Goal: Task Accomplishment & Management: Use online tool/utility

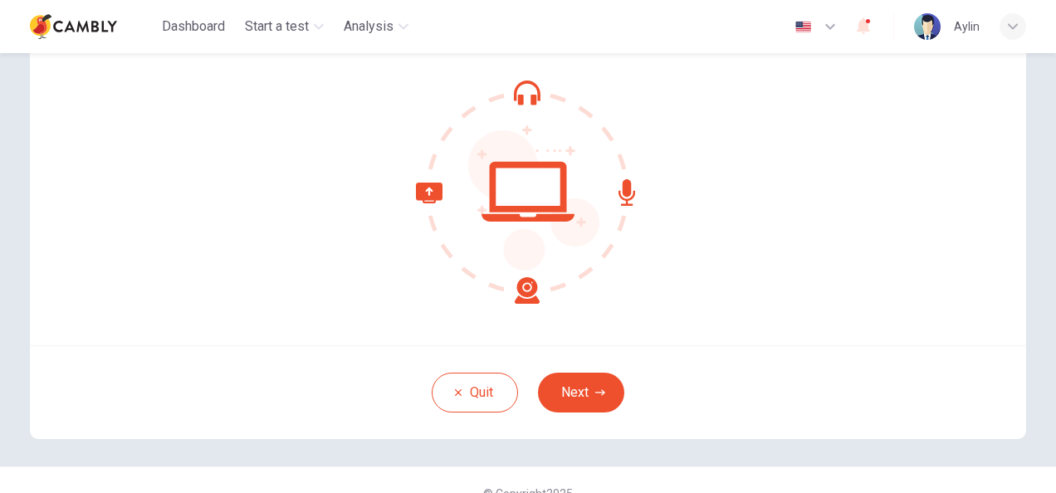
scroll to position [166, 0]
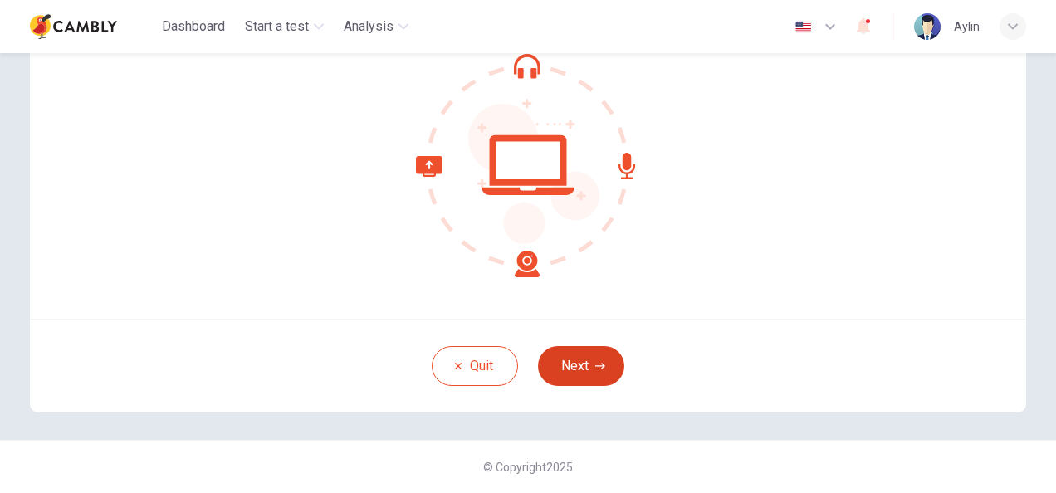
click at [584, 370] on button "Next" at bounding box center [581, 366] width 86 height 40
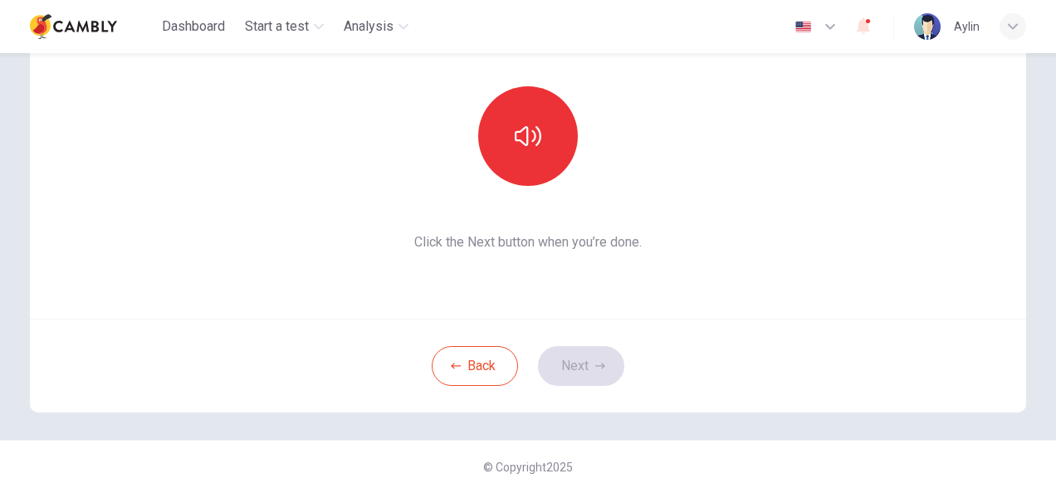
scroll to position [83, 0]
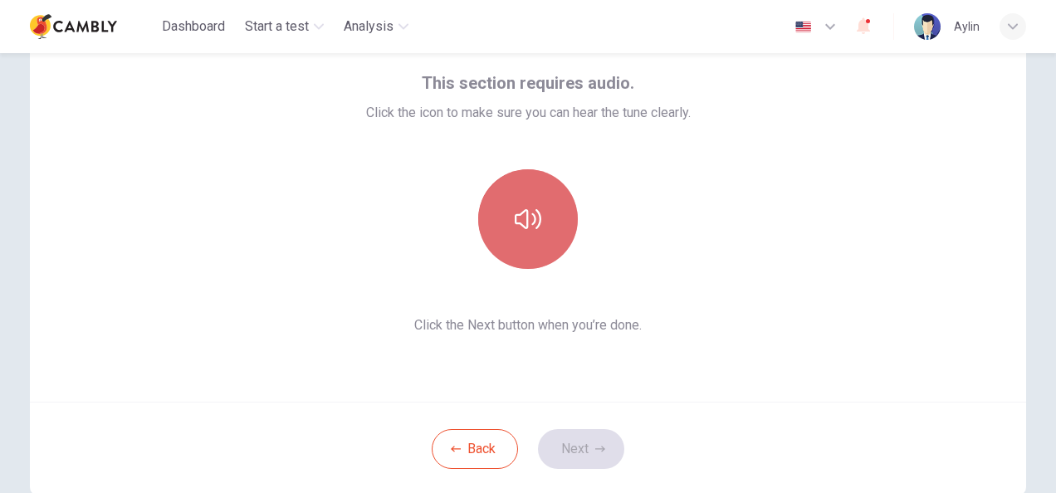
click at [547, 243] on button "button" at bounding box center [528, 219] width 100 height 100
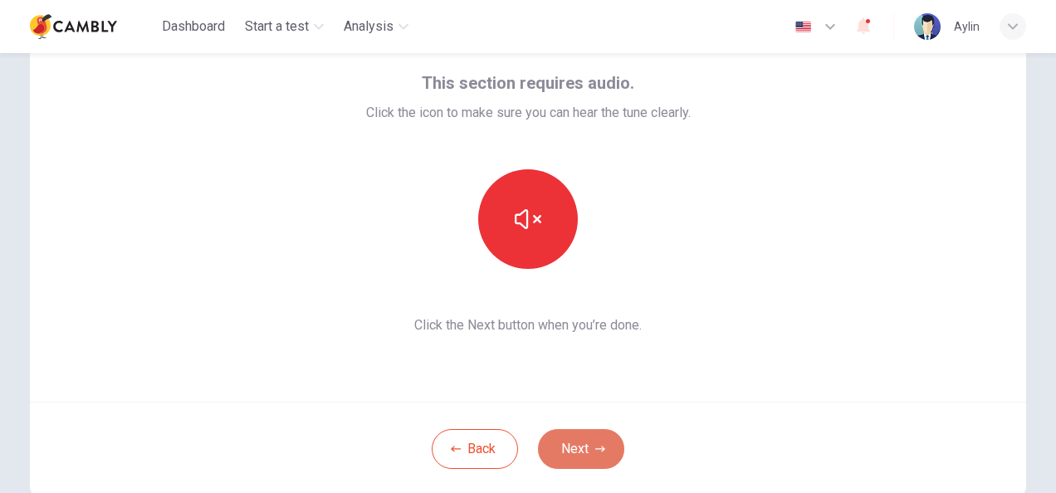
drag, startPoint x: 565, startPoint y: 444, endPoint x: 568, endPoint y: 435, distance: 8.9
click at [565, 442] on button "Next" at bounding box center [581, 449] width 86 height 40
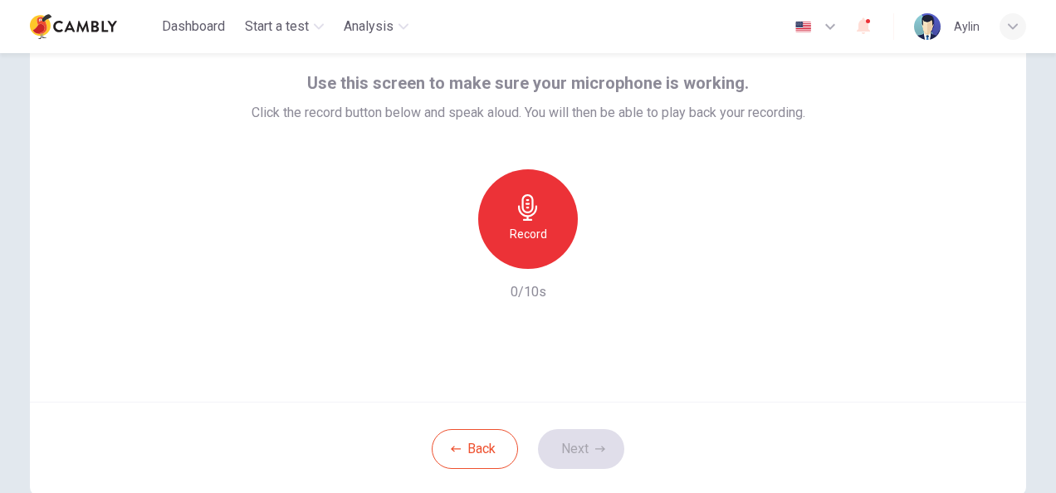
click at [515, 209] on icon "button" at bounding box center [528, 207] width 27 height 27
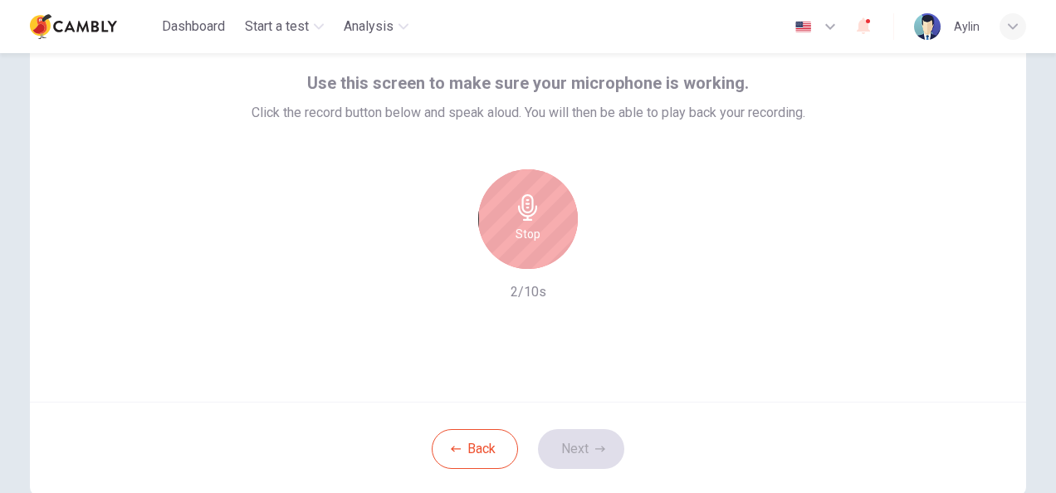
click at [523, 230] on h6 "Stop" at bounding box center [528, 234] width 25 height 20
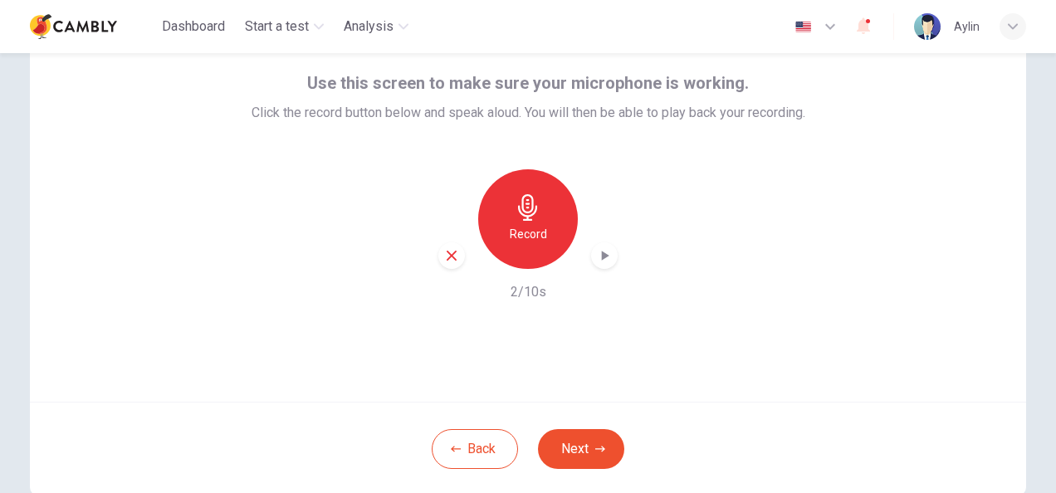
click at [605, 266] on div "button" at bounding box center [604, 256] width 27 height 27
click at [580, 450] on button "Next" at bounding box center [581, 449] width 86 height 40
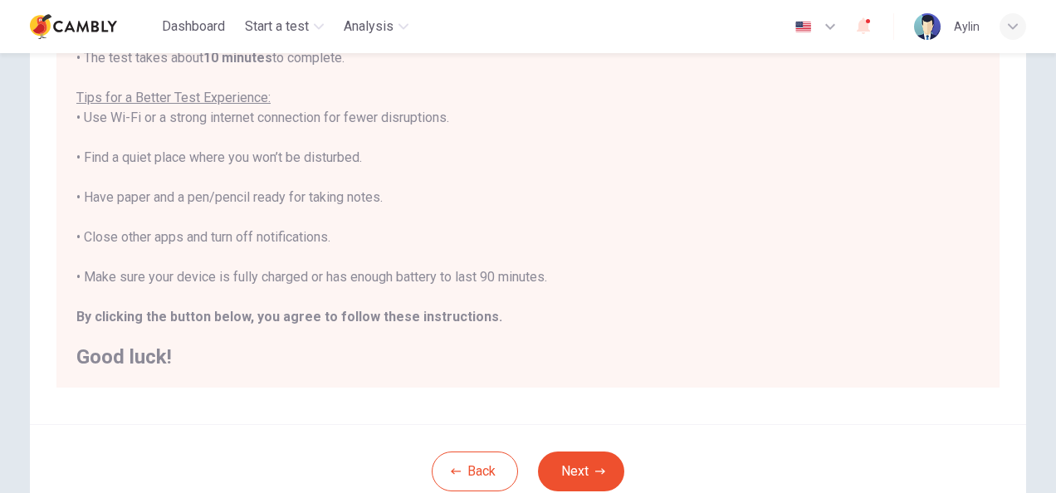
scroll to position [377, 0]
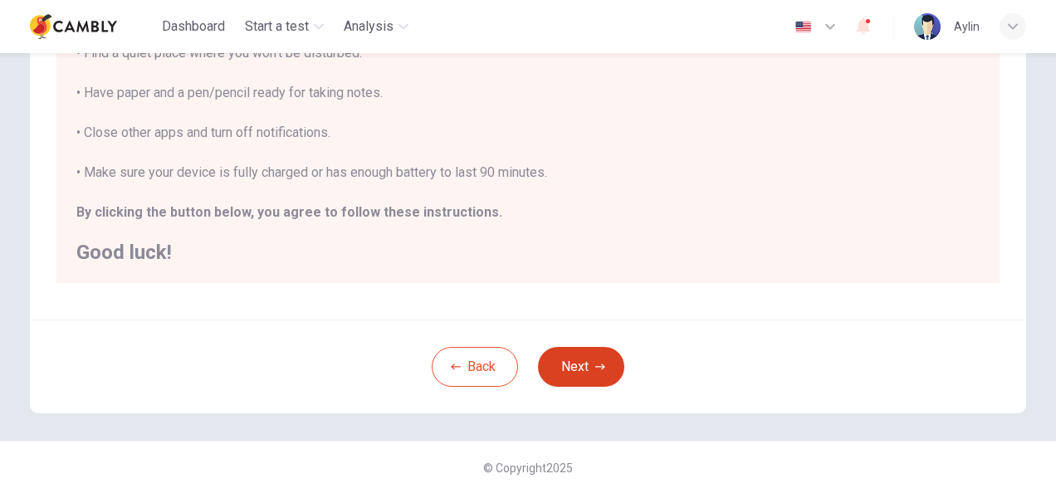
click at [555, 376] on button "Next" at bounding box center [581, 367] width 86 height 40
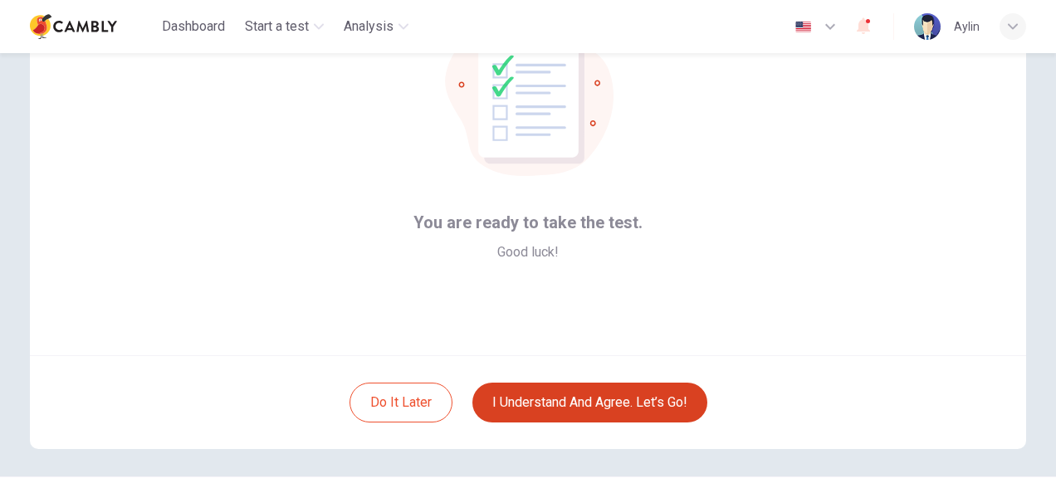
scroll to position [166, 0]
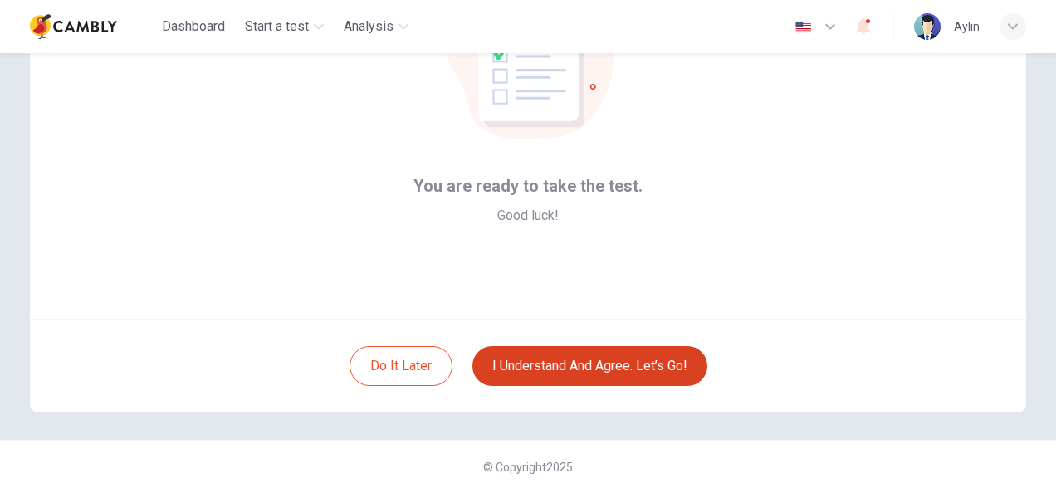
click at [532, 374] on button "I understand and agree. Let’s go!" at bounding box center [590, 366] width 235 height 40
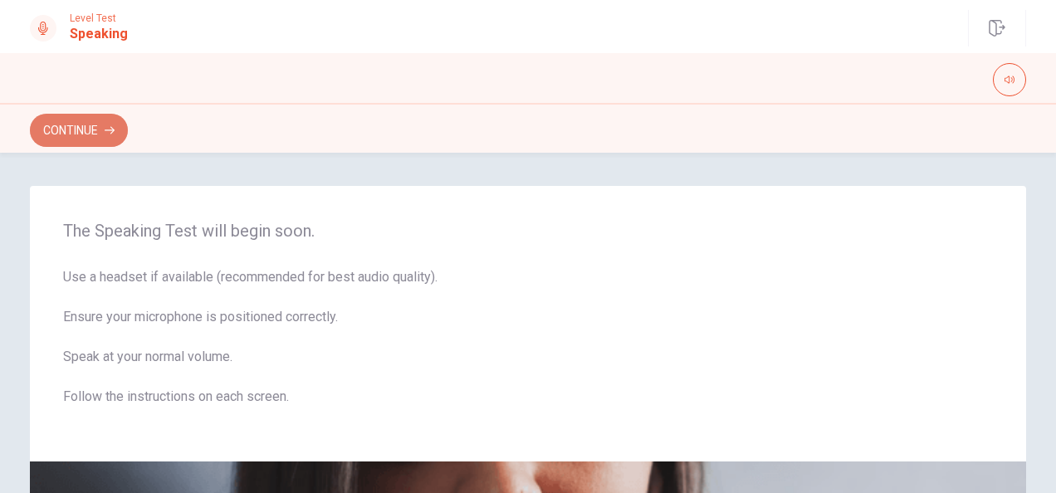
click at [106, 133] on icon "button" at bounding box center [110, 130] width 10 height 10
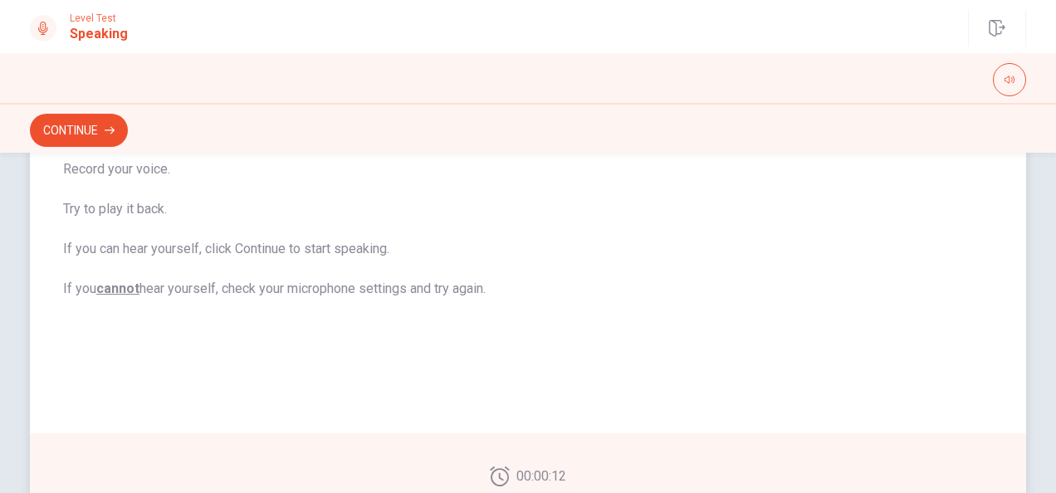
scroll to position [249, 0]
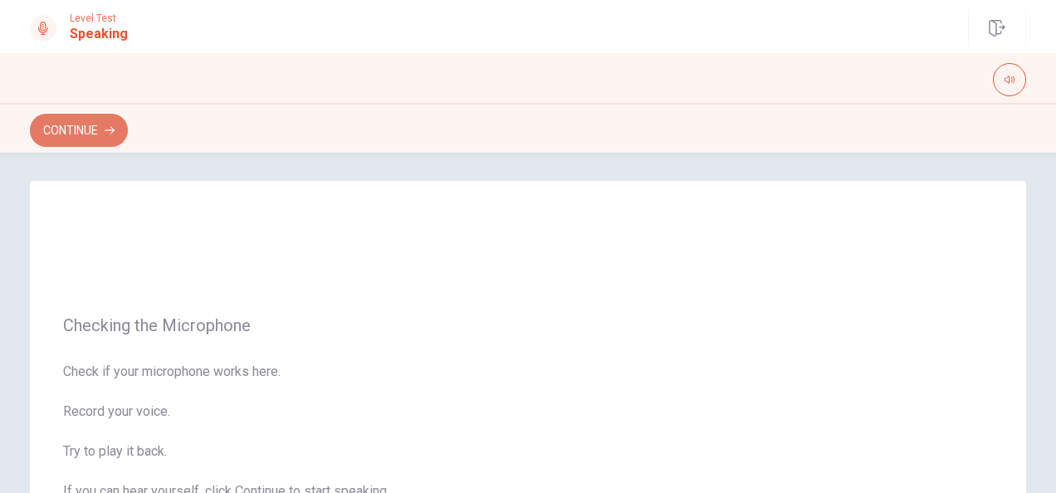
click at [66, 122] on button "Continue" at bounding box center [79, 130] width 98 height 33
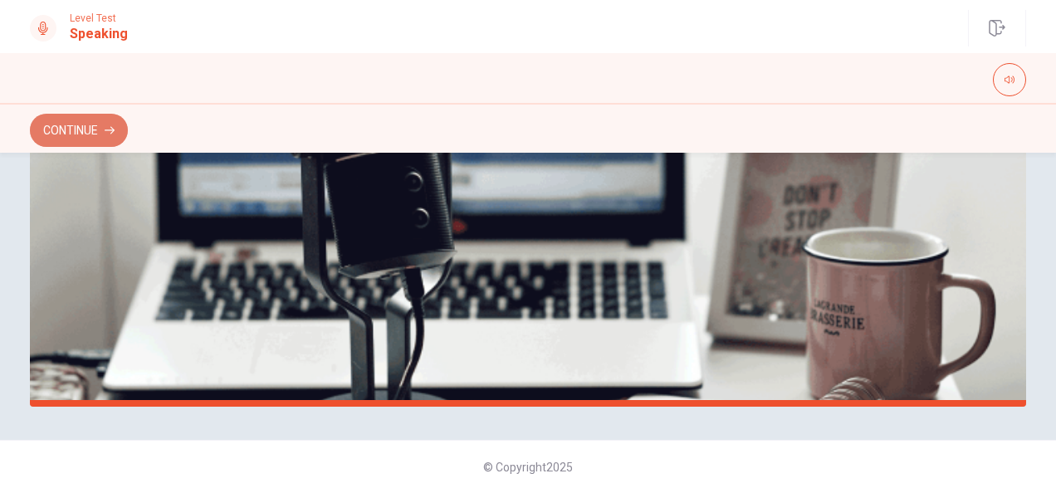
click at [81, 139] on button "Continue" at bounding box center [79, 130] width 98 height 33
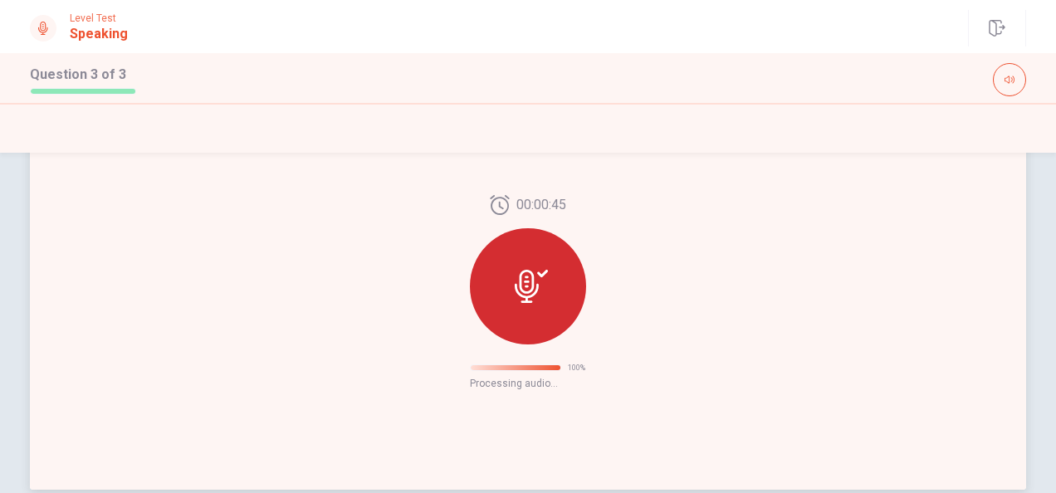
scroll to position [211, 0]
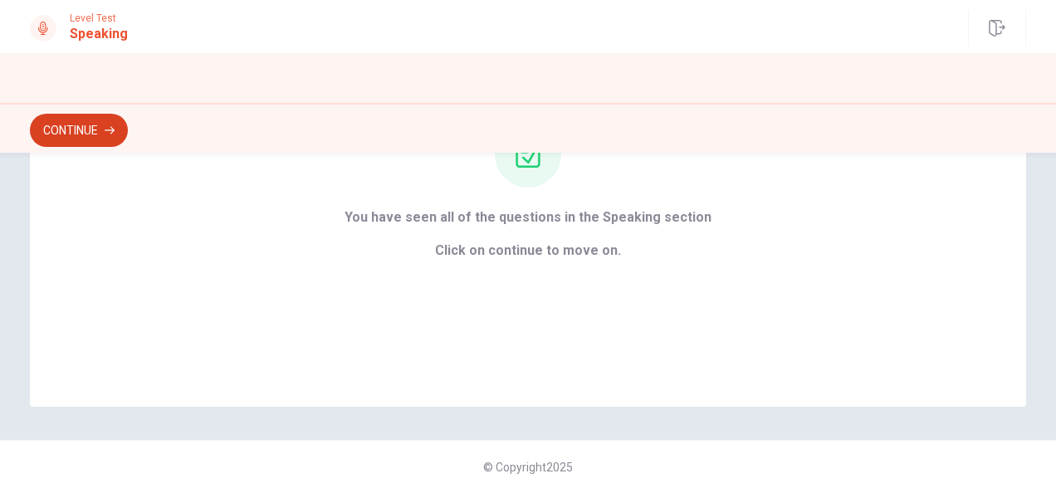
click at [126, 128] on button "Continue" at bounding box center [79, 130] width 98 height 33
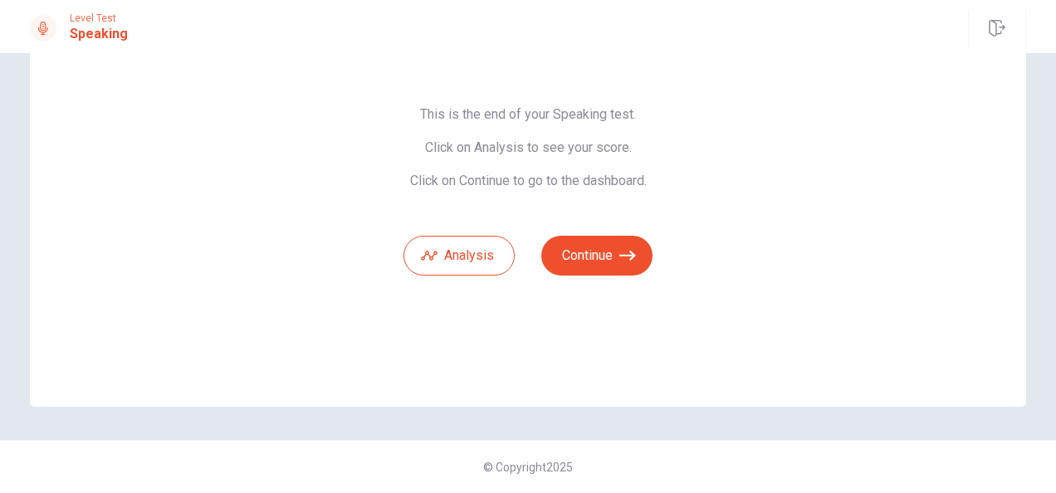
scroll to position [28, 0]
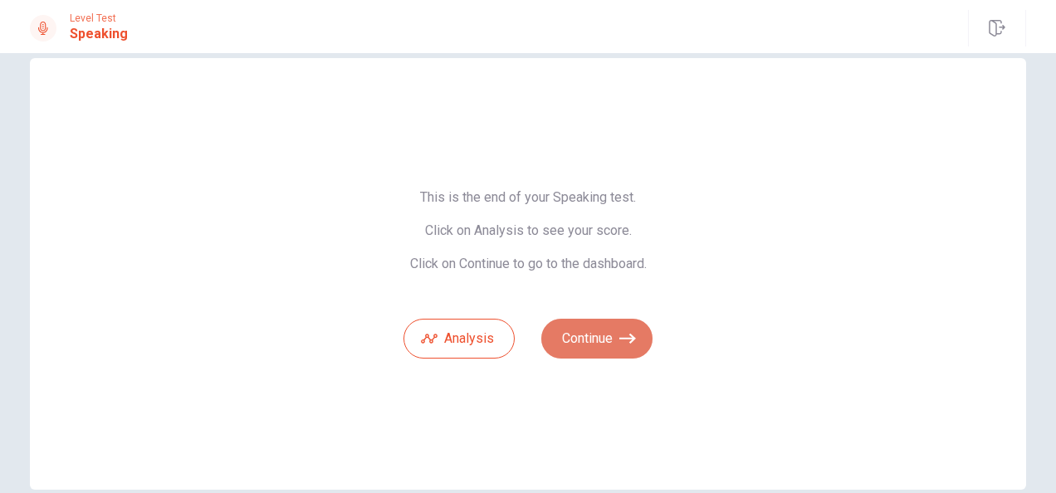
click at [609, 349] on button "Continue" at bounding box center [597, 339] width 111 height 40
